Goal: Task Accomplishment & Management: Manage account settings

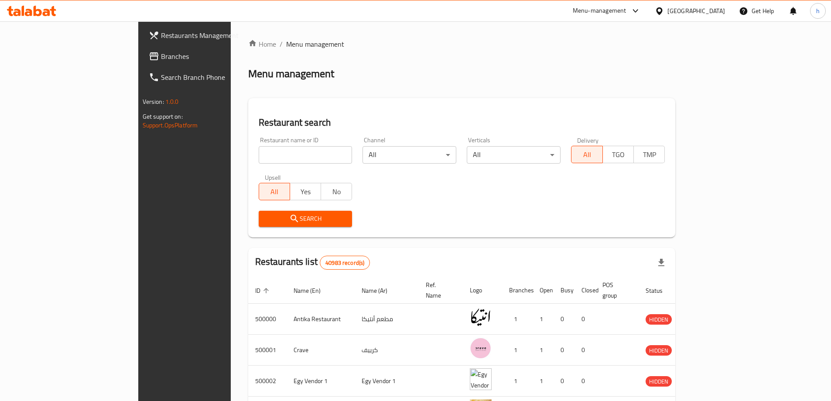
click at [161, 58] on span "Branches" at bounding box center [215, 56] width 109 height 10
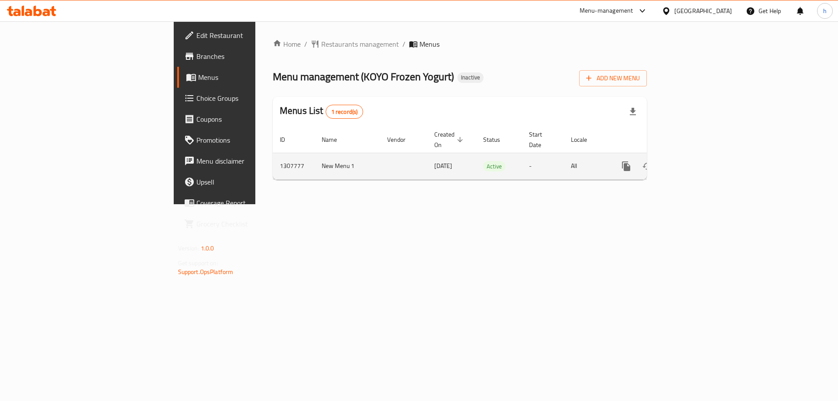
click at [694, 161] on icon "enhanced table" at bounding box center [689, 166] width 10 height 10
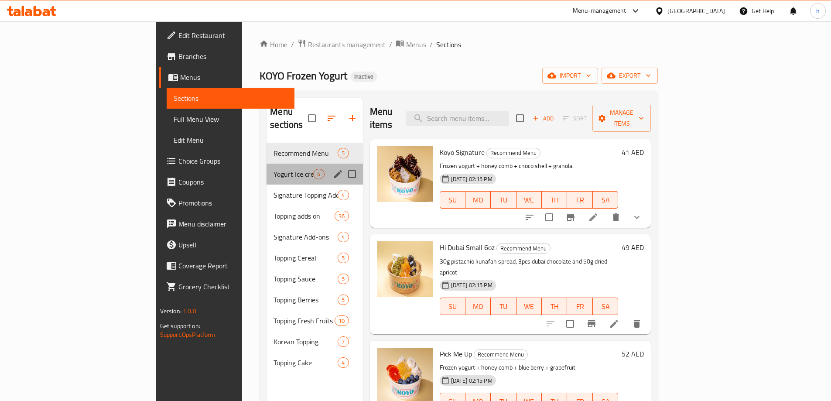
click at [267, 168] on div "Yogurt Ice cream 4" at bounding box center [315, 174] width 96 height 21
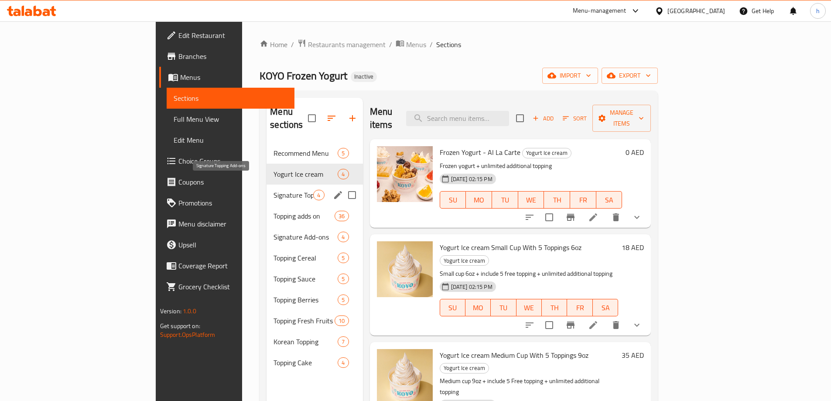
click at [274, 190] on span "Signature Topping Add-ons" at bounding box center [294, 195] width 40 height 10
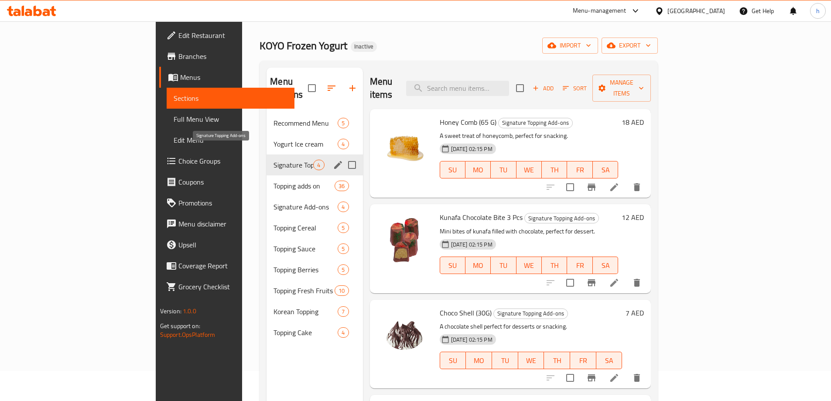
scroll to position [44, 0]
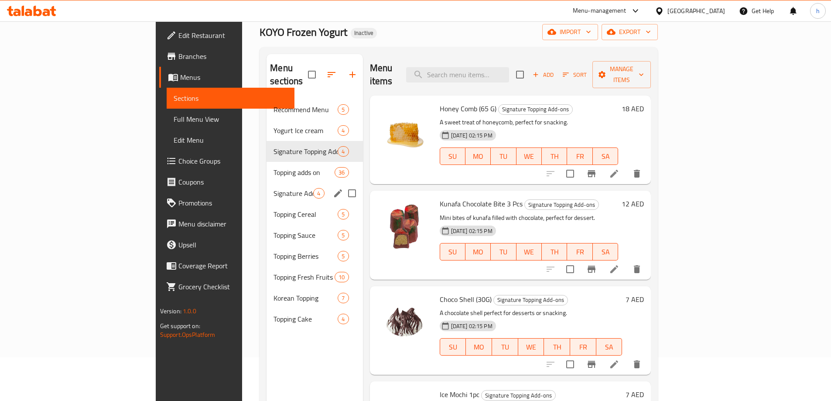
click at [267, 183] on div "Signature Add-ons 4" at bounding box center [315, 193] width 96 height 21
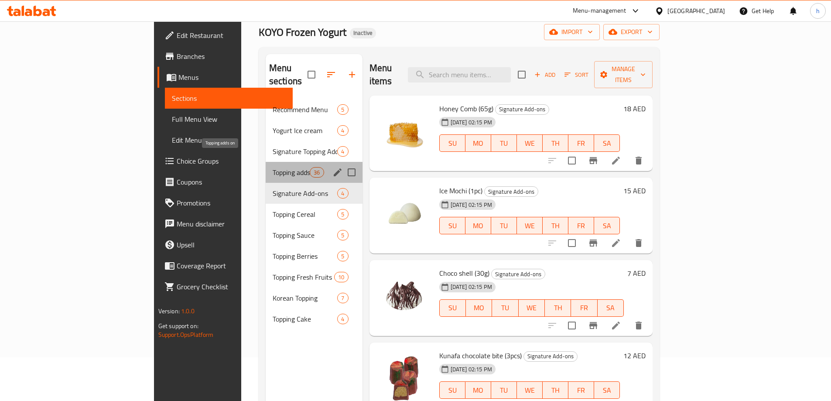
click at [273, 167] on span "Topping adds on" at bounding box center [291, 172] width 37 height 10
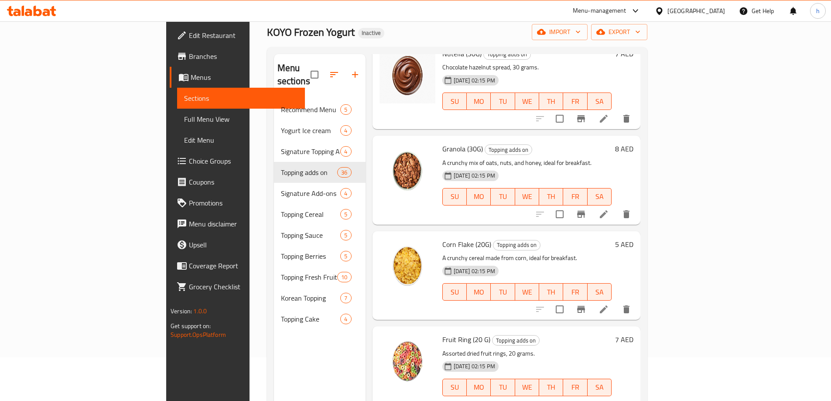
scroll to position [480, 0]
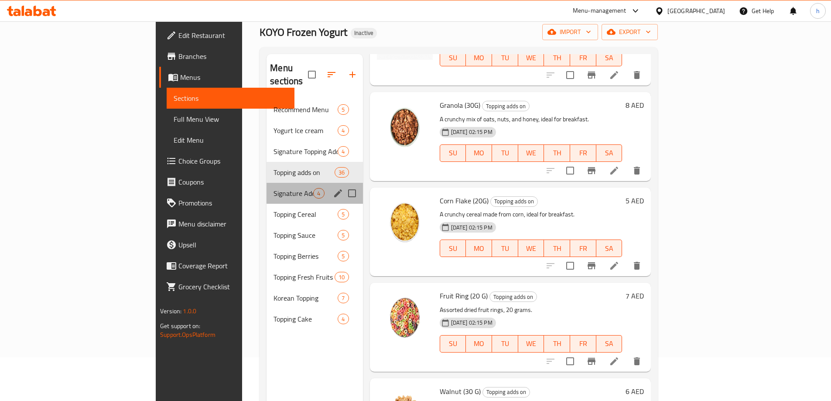
click at [267, 186] on div "Signature Add-ons 4" at bounding box center [315, 193] width 96 height 21
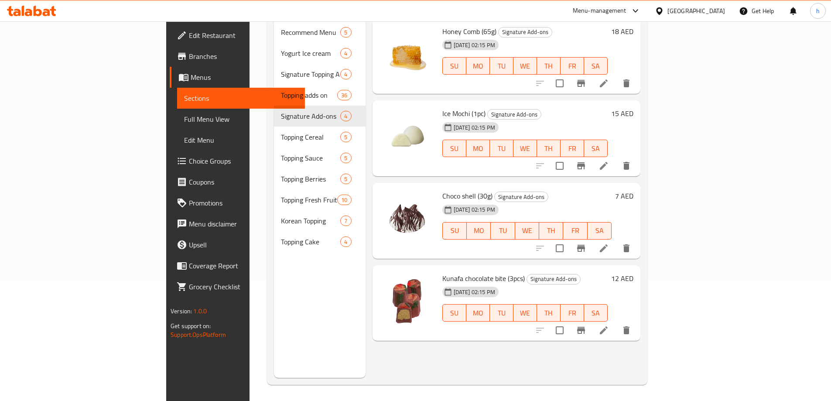
scroll to position [122, 0]
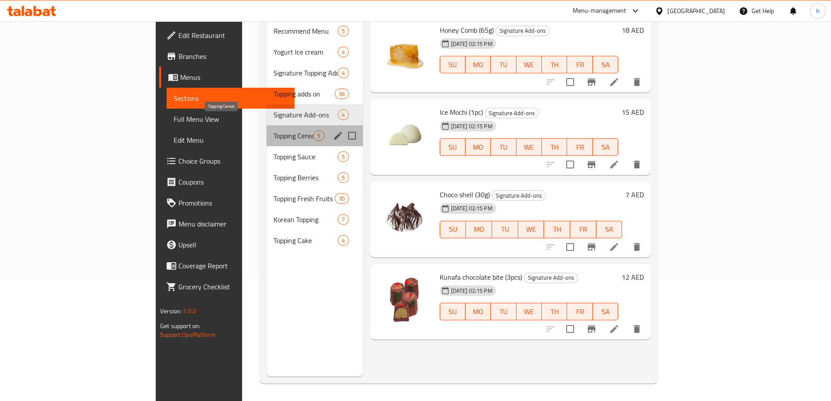
click at [274, 131] on span "Topping Cereal" at bounding box center [294, 136] width 40 height 10
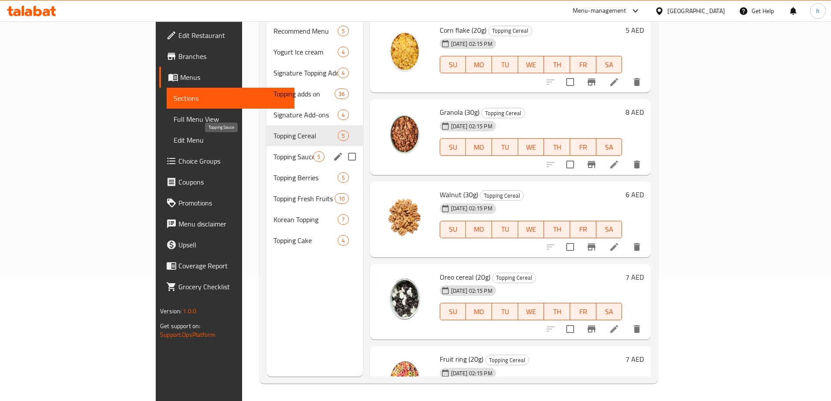
click at [274, 151] on span "Topping Sauce" at bounding box center [294, 156] width 40 height 10
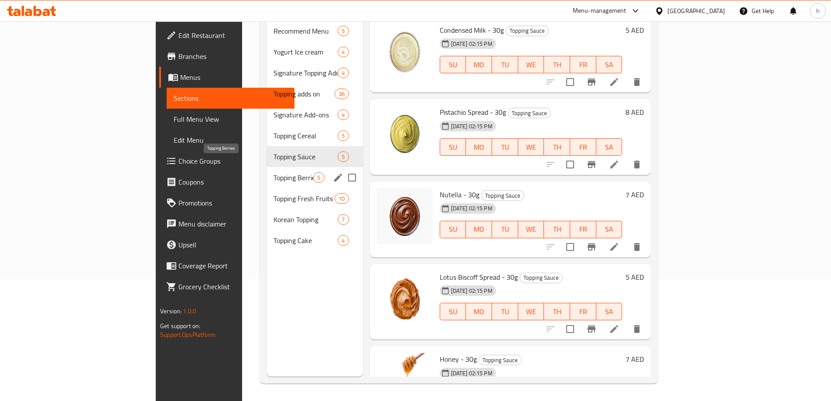
click at [274, 172] on span "Topping Berries" at bounding box center [294, 177] width 40 height 10
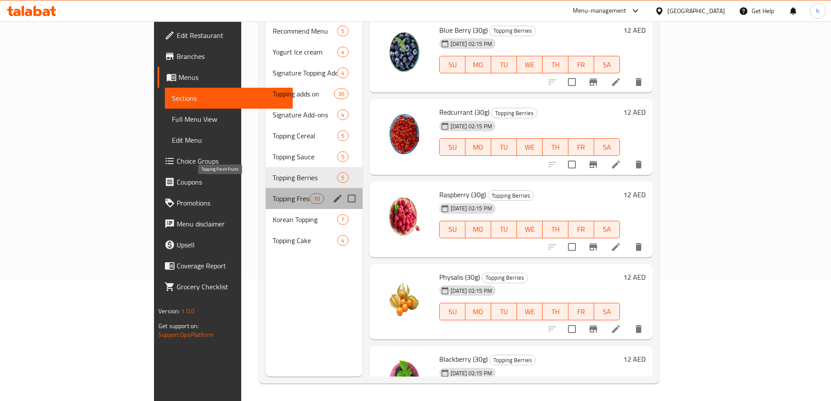
click at [273, 193] on span "Topping Fresh Fruits" at bounding box center [291, 198] width 37 height 10
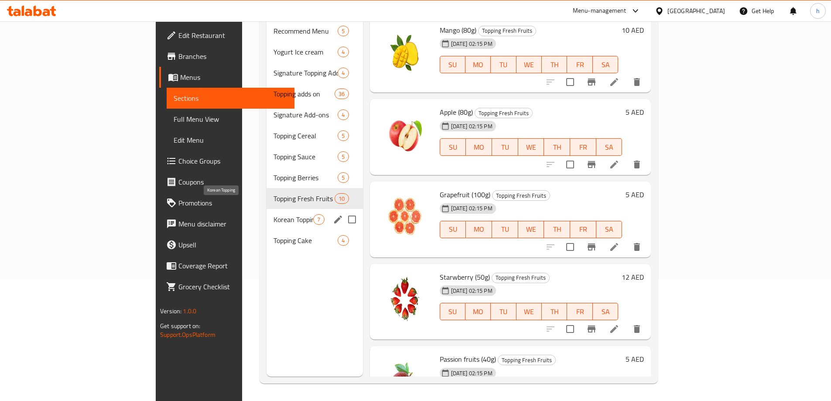
click at [274, 214] on span "Korean Topping" at bounding box center [294, 219] width 40 height 10
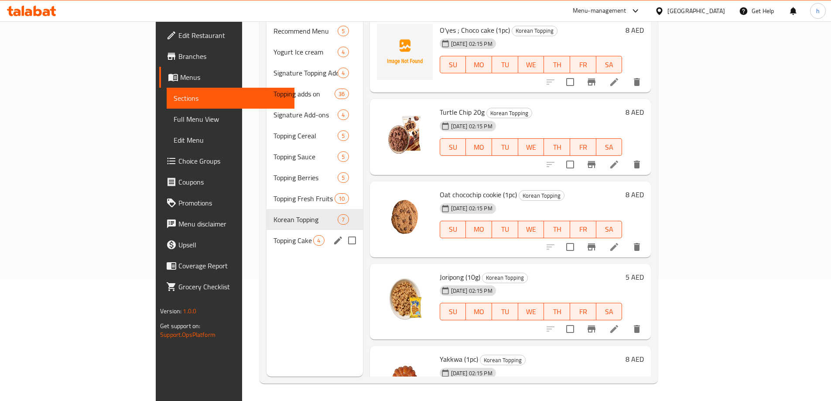
click at [267, 230] on div "Topping Cake 4" at bounding box center [315, 240] width 96 height 21
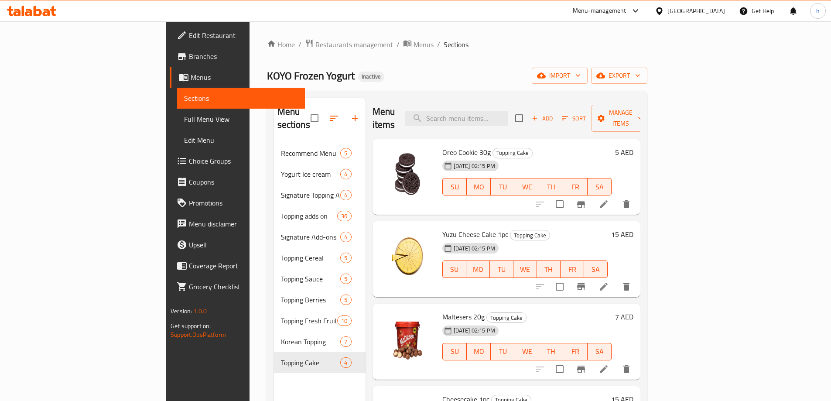
click at [189, 34] on span "Edit Restaurant" at bounding box center [243, 35] width 109 height 10
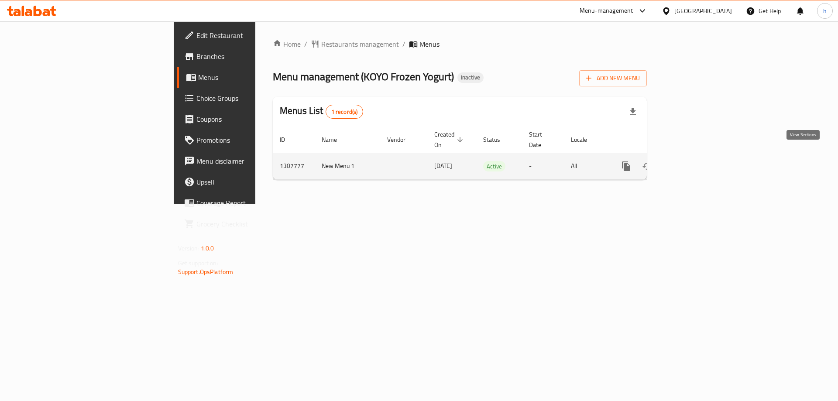
click at [700, 156] on link "enhanced table" at bounding box center [689, 166] width 21 height 21
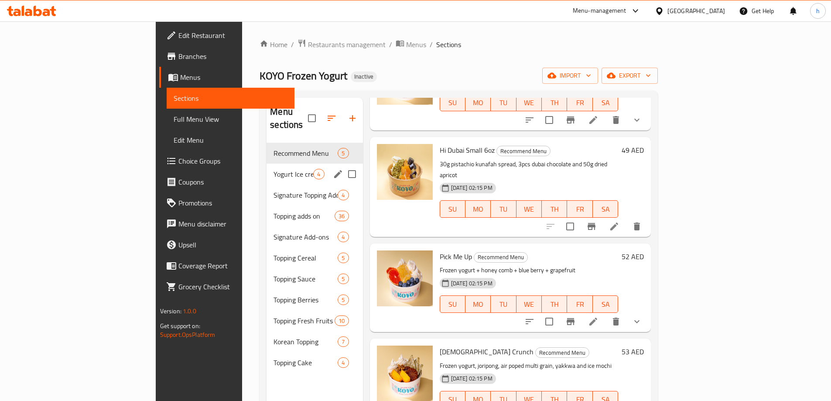
click at [333, 169] on icon "edit" at bounding box center [338, 174] width 10 height 10
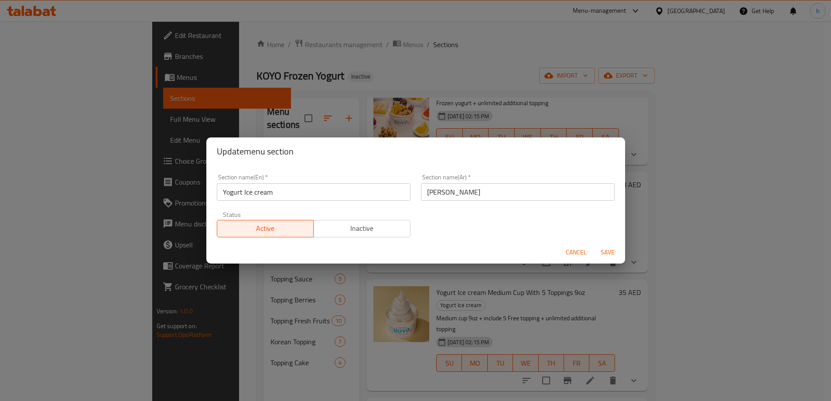
scroll to position [2, 0]
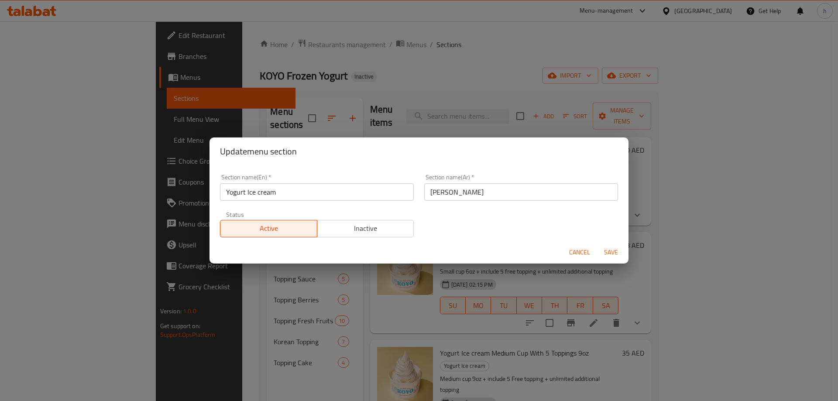
click at [271, 180] on div "Section name(En)   * Yogurt Ice cream Section name(En) *" at bounding box center [317, 187] width 194 height 27
click at [583, 253] on span "Cancel" at bounding box center [579, 252] width 21 height 11
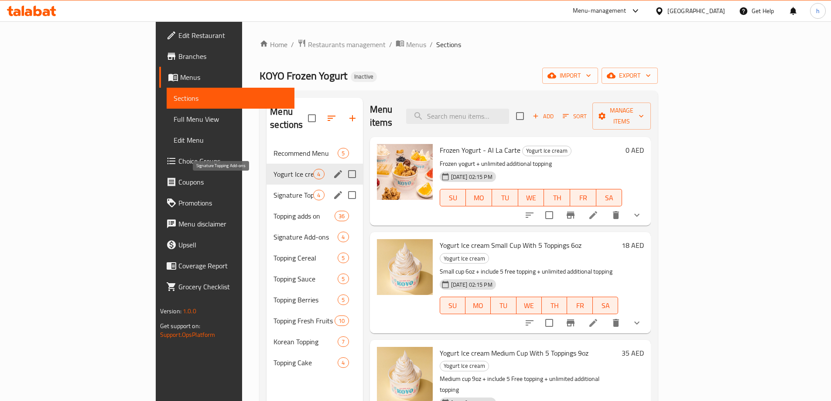
click at [274, 190] on span "Signature Topping Add-ons" at bounding box center [294, 195] width 40 height 10
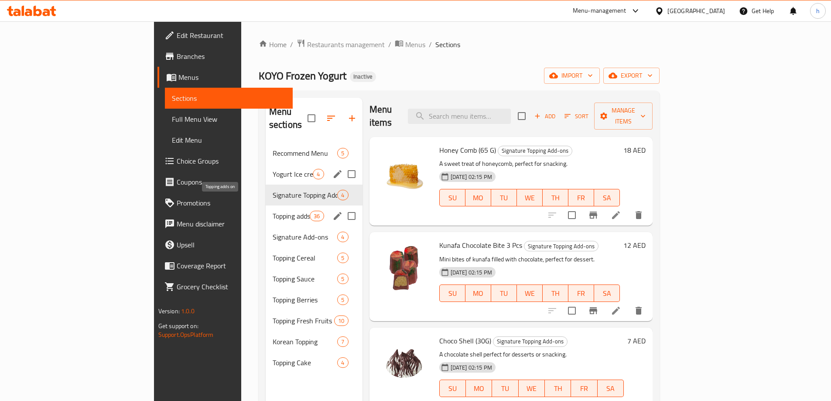
click at [266, 208] on div "Topping adds on 36" at bounding box center [314, 216] width 97 height 21
click at [273, 253] on span "Topping Cereal" at bounding box center [305, 258] width 65 height 10
